Goal: Task Accomplishment & Management: Manage account settings

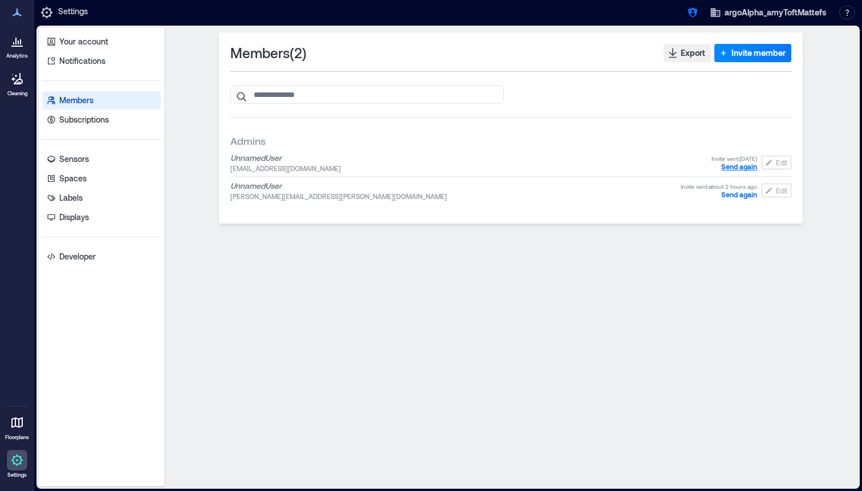
click at [731, 168] on span "Send again" at bounding box center [739, 167] width 36 height 8
